Goal: Find specific page/section: Find specific page/section

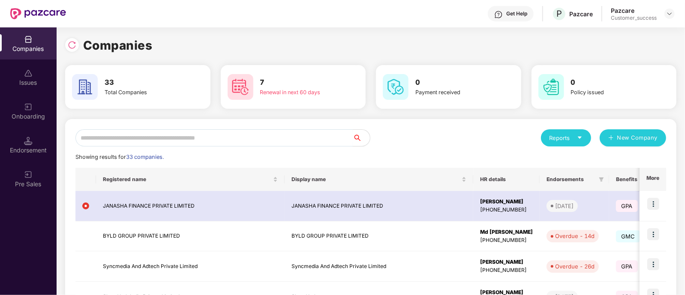
click at [225, 131] on input "text" at bounding box center [213, 137] width 277 height 17
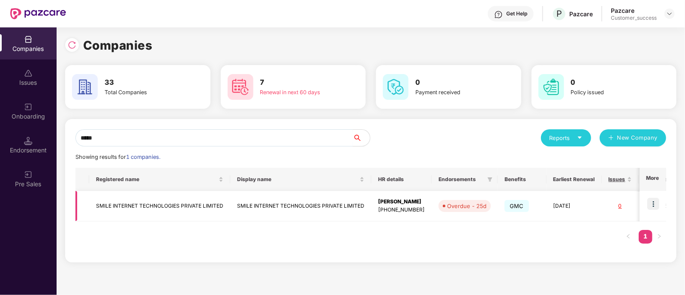
type input "*****"
click at [652, 205] on img at bounding box center [653, 204] width 12 height 12
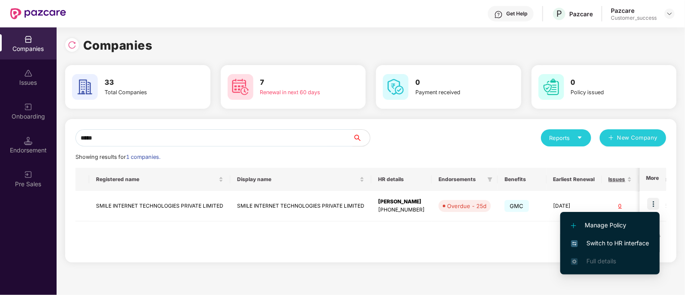
click at [607, 239] on span "Switch to HR interface" at bounding box center [610, 243] width 78 height 9
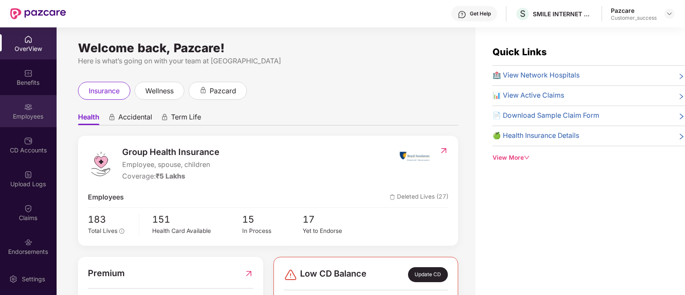
click at [30, 126] on div "Employees" at bounding box center [28, 111] width 57 height 32
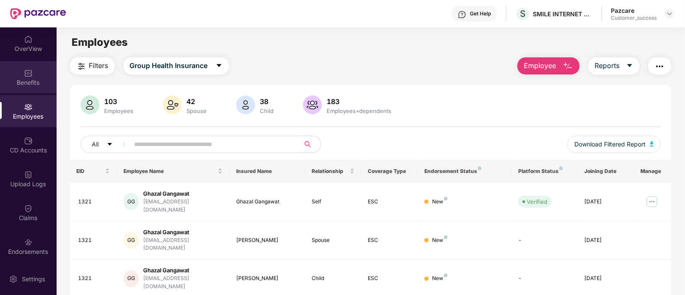
click at [34, 93] on div "Benefits" at bounding box center [28, 77] width 57 height 32
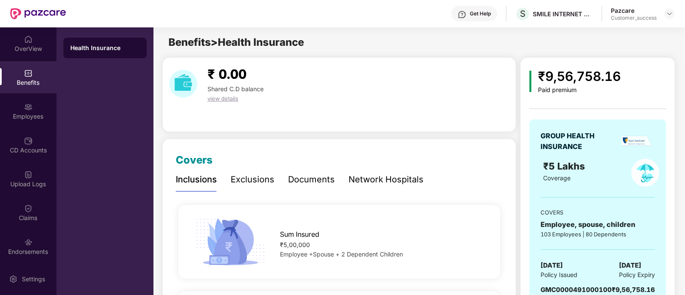
click at [328, 177] on div "Documents" at bounding box center [311, 179] width 47 height 13
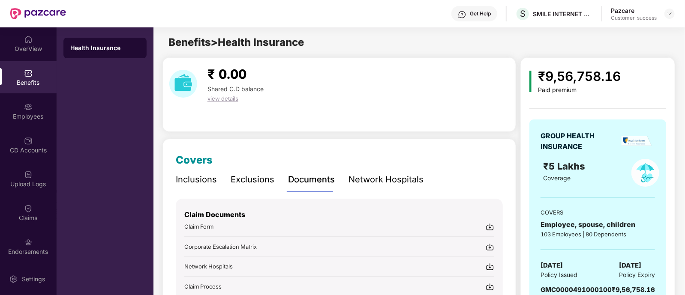
scroll to position [103, 0]
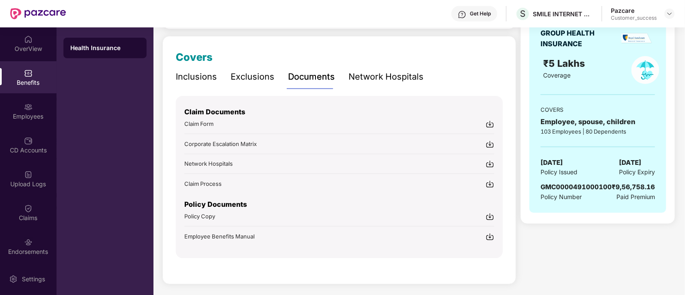
click at [490, 214] on img at bounding box center [490, 217] width 9 height 9
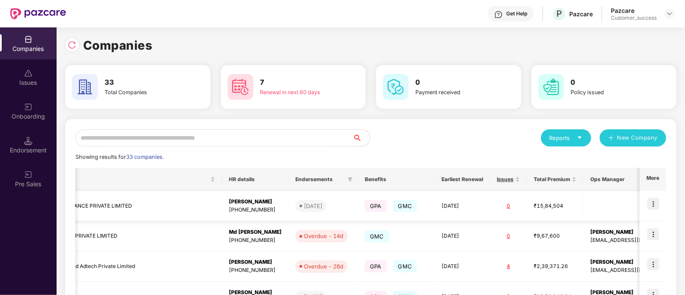
scroll to position [0, 282]
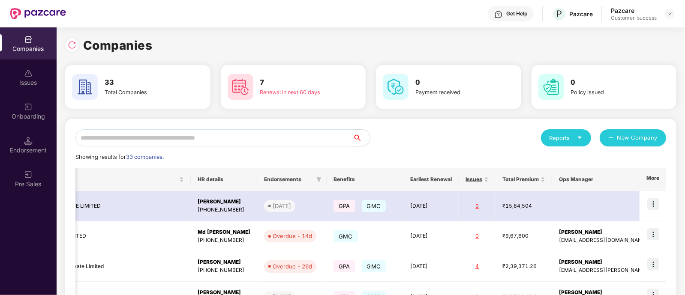
click at [570, 179] on span "Ops Manager" at bounding box center [642, 179] width 167 height 7
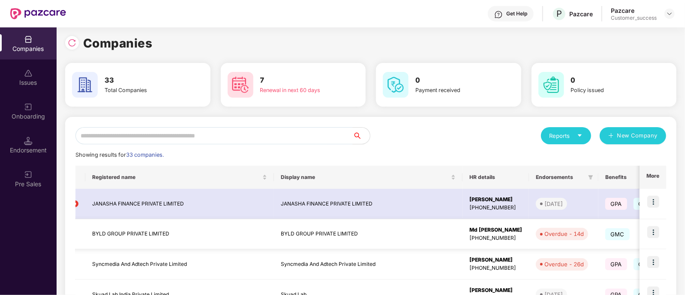
scroll to position [0, 0]
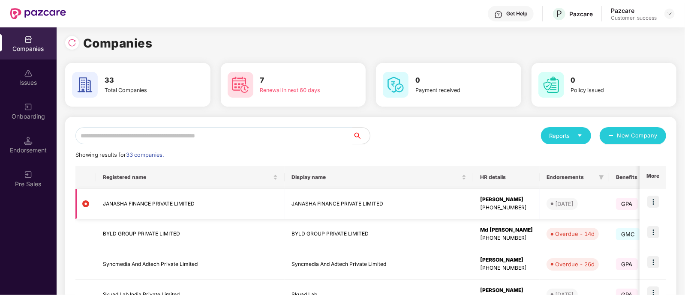
click at [327, 209] on td "JANASHA FINANCE PRIVATE LIMITED" at bounding box center [379, 204] width 189 height 30
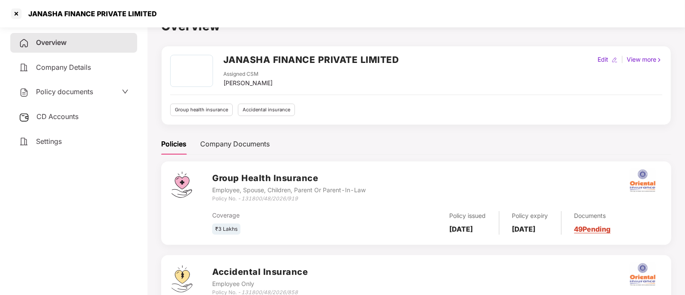
scroll to position [81, 0]
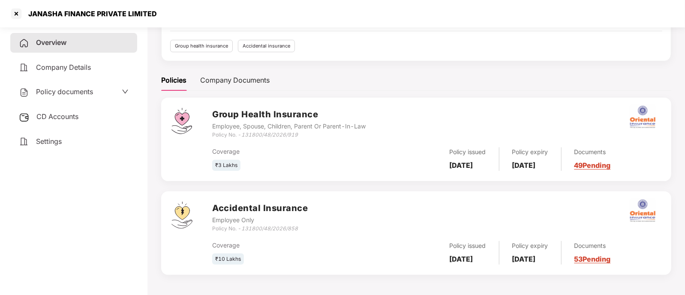
click at [598, 165] on link "49 Pending" at bounding box center [592, 165] width 36 height 9
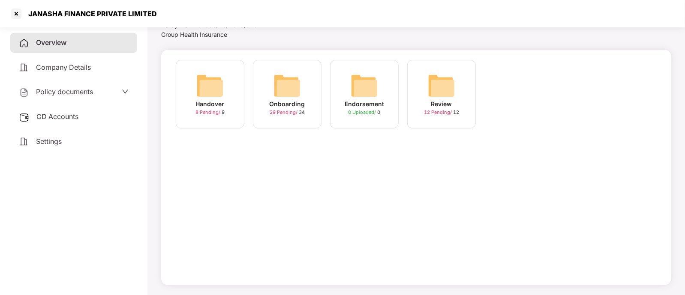
click at [286, 113] on span "29 Pending /" at bounding box center [284, 112] width 29 height 6
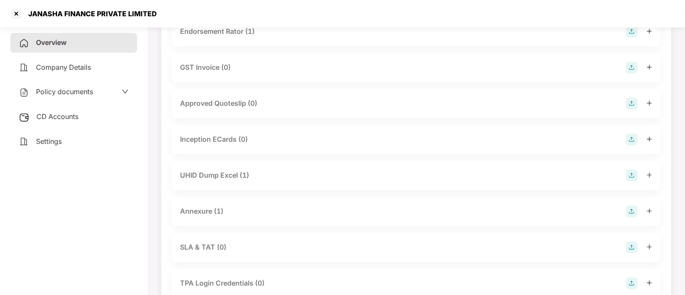
scroll to position [296, 0]
click at [296, 211] on div "Annexure (1)" at bounding box center [416, 211] width 472 height 12
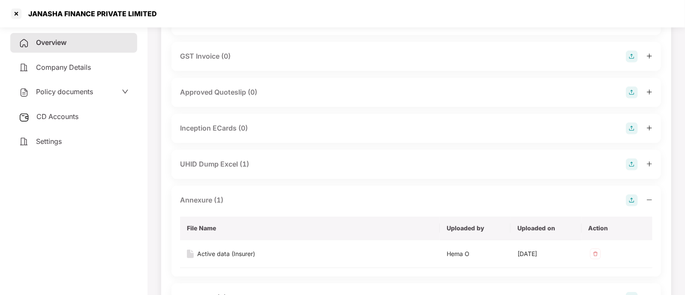
scroll to position [307, 0]
click at [311, 198] on div "Annexure (1)" at bounding box center [416, 200] width 472 height 12
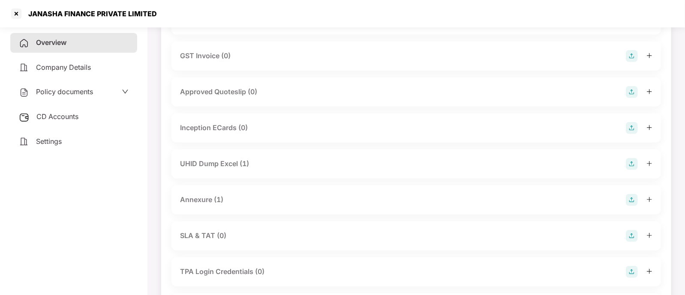
click at [315, 161] on div "UHID Dump Excel (1)" at bounding box center [416, 164] width 472 height 12
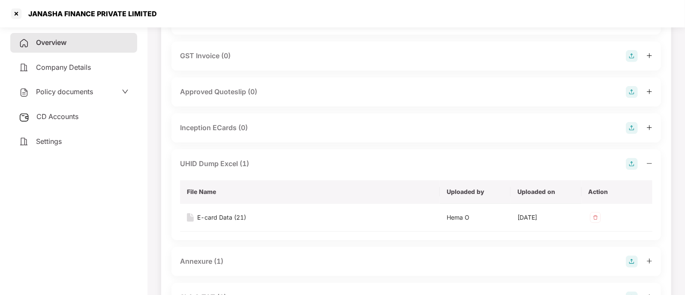
click at [315, 161] on div "UHID Dump Excel (1)" at bounding box center [416, 164] width 472 height 12
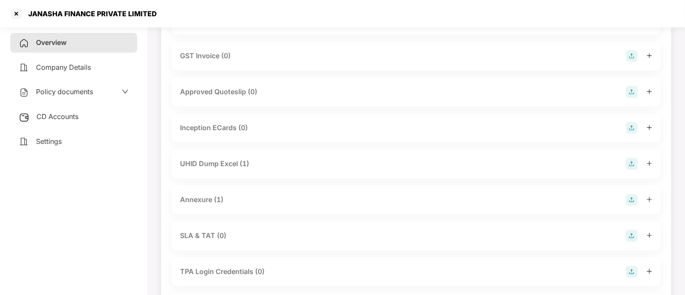
click at [297, 203] on div "Annexure (1)" at bounding box center [416, 200] width 472 height 12
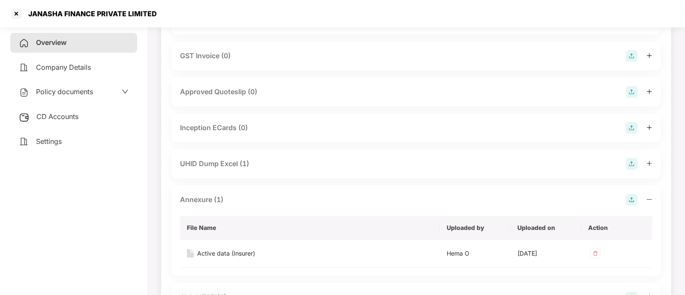
click at [297, 203] on div "Annexure (1)" at bounding box center [416, 200] width 472 height 12
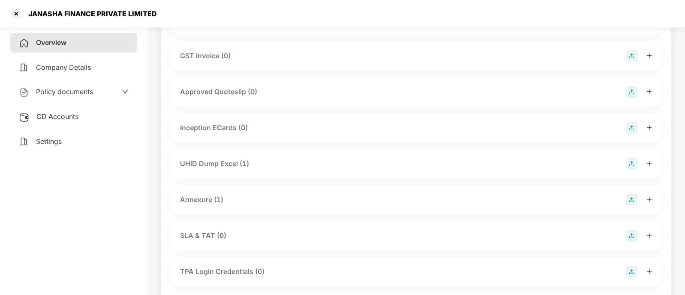
click at [307, 168] on div "UHID Dump Excel (1)" at bounding box center [416, 164] width 472 height 12
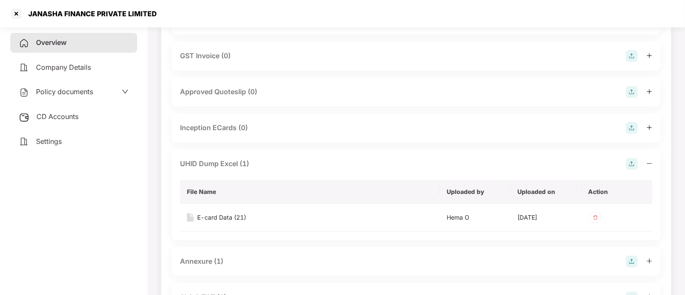
click at [307, 168] on div "UHID Dump Excel (1)" at bounding box center [416, 164] width 472 height 12
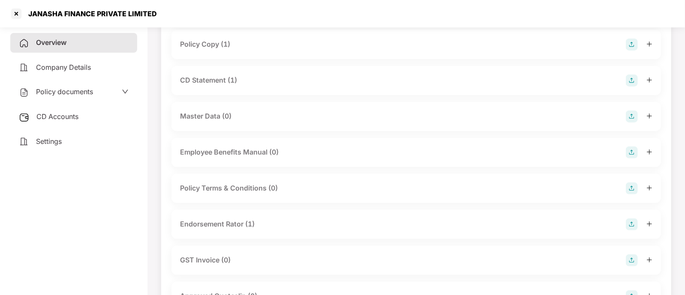
scroll to position [0, 0]
